Goal: Information Seeking & Learning: Learn about a topic

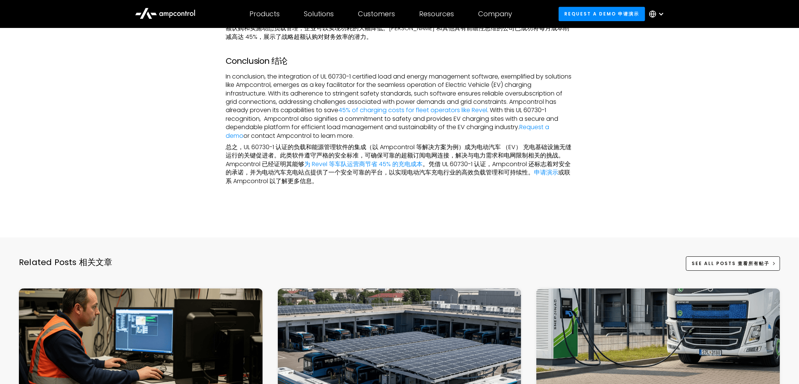
scroll to position [1680, 0]
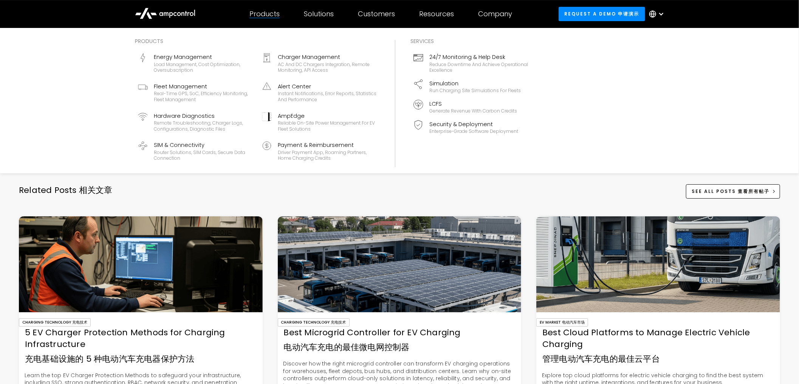
click at [266, 10] on div "Products" at bounding box center [264, 14] width 30 height 8
click at [333, 67] on div "AC and DC chargers integration, remote monitoring, API access" at bounding box center [327, 68] width 99 height 12
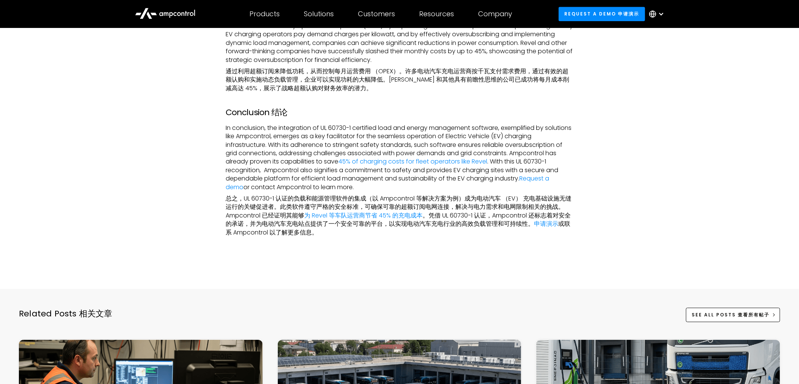
scroll to position [1554, 0]
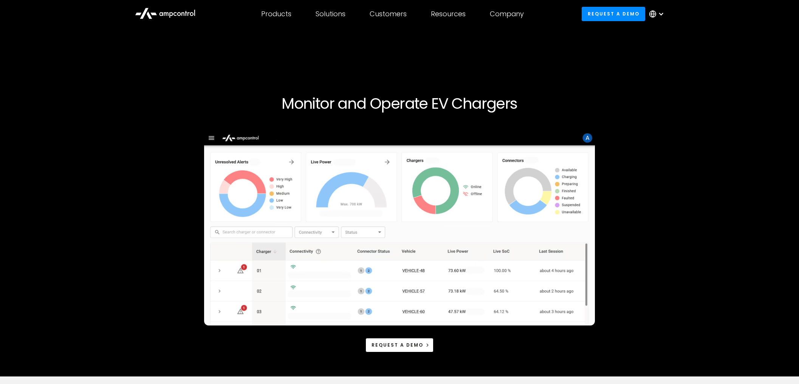
scroll to position [294, 0]
